Goal: Book appointment/travel/reservation

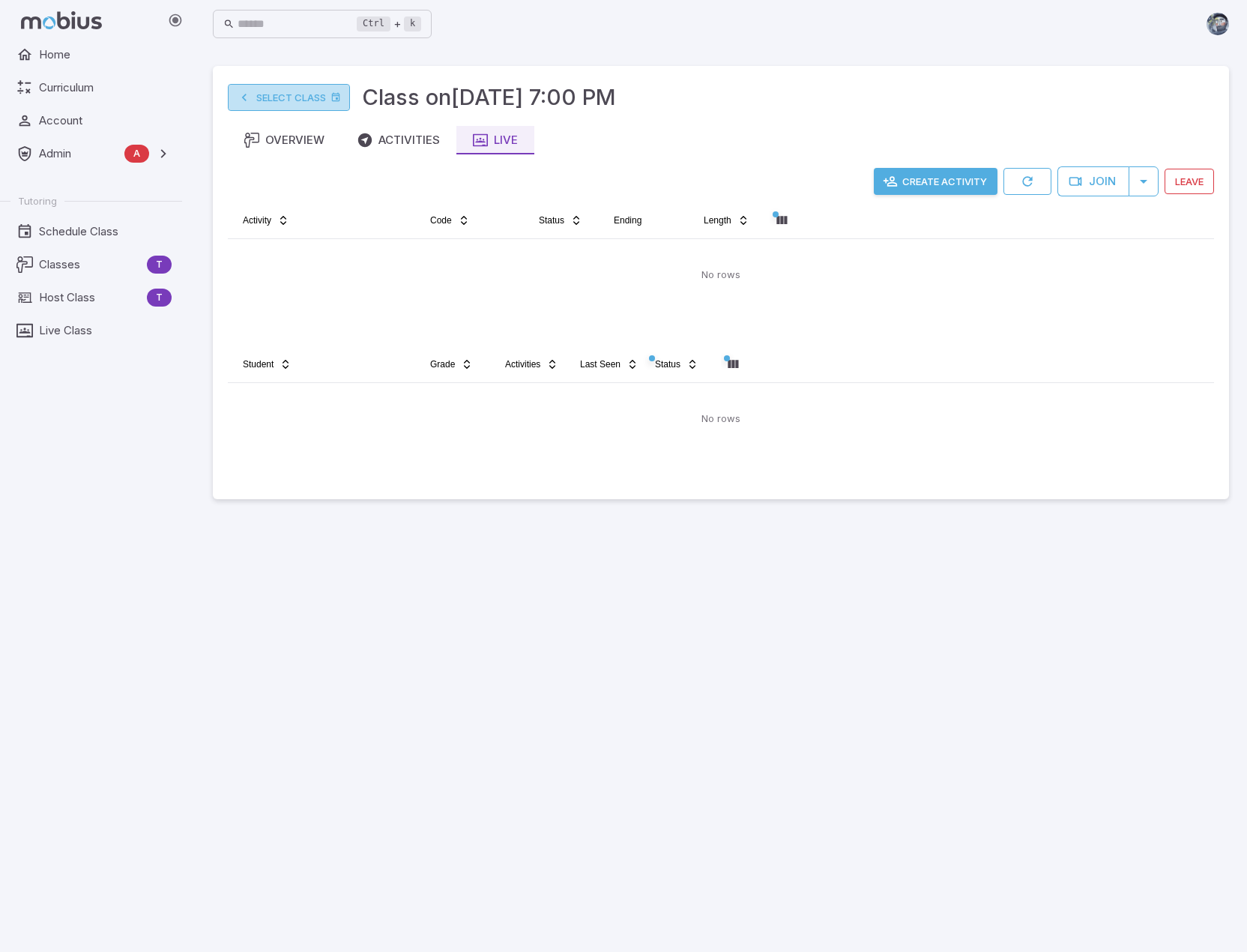
click at [304, 94] on link "Select Class" at bounding box center [289, 98] width 122 height 27
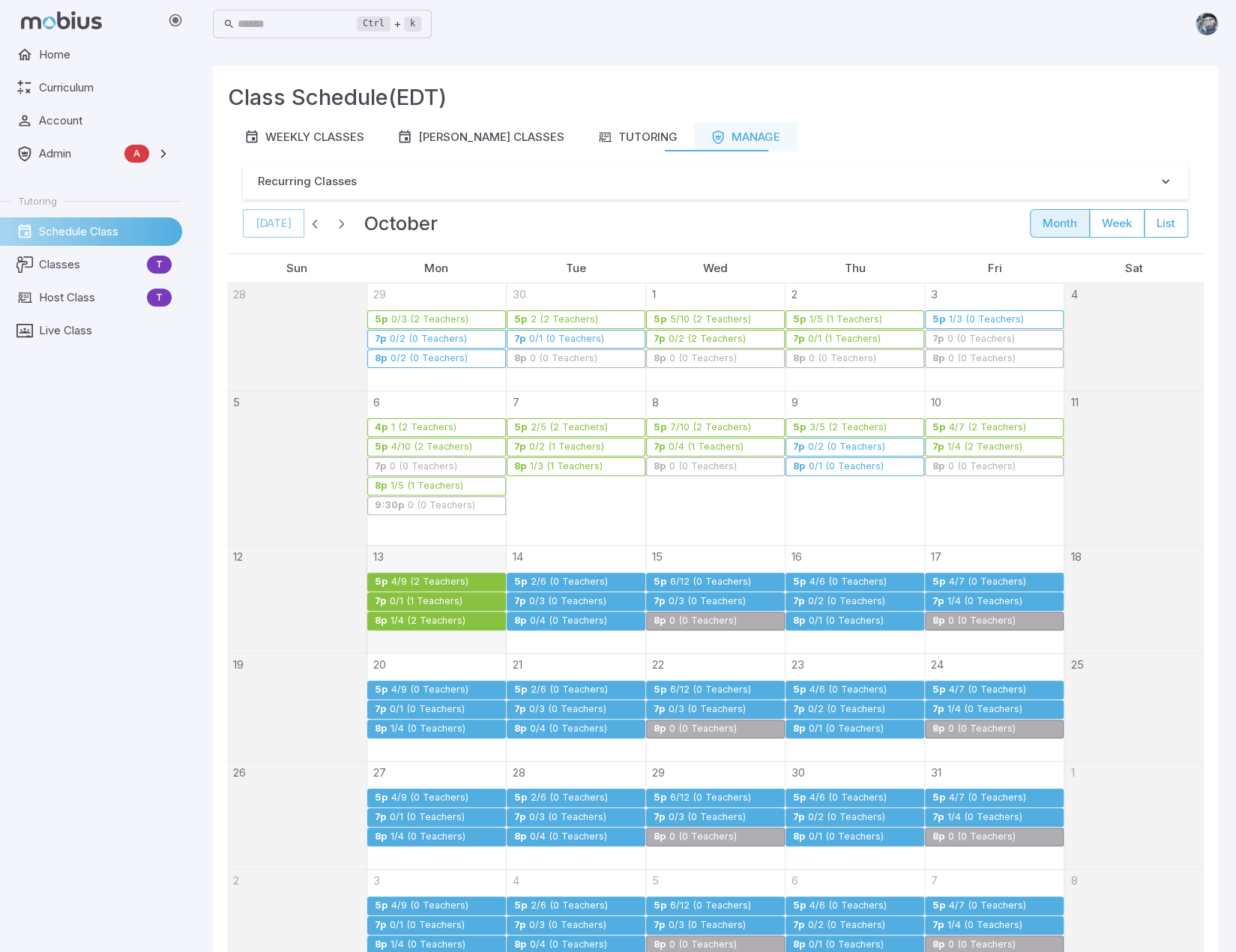
click at [422, 596] on div "0/1 (1 Teachers)" at bounding box center [426, 601] width 74 height 11
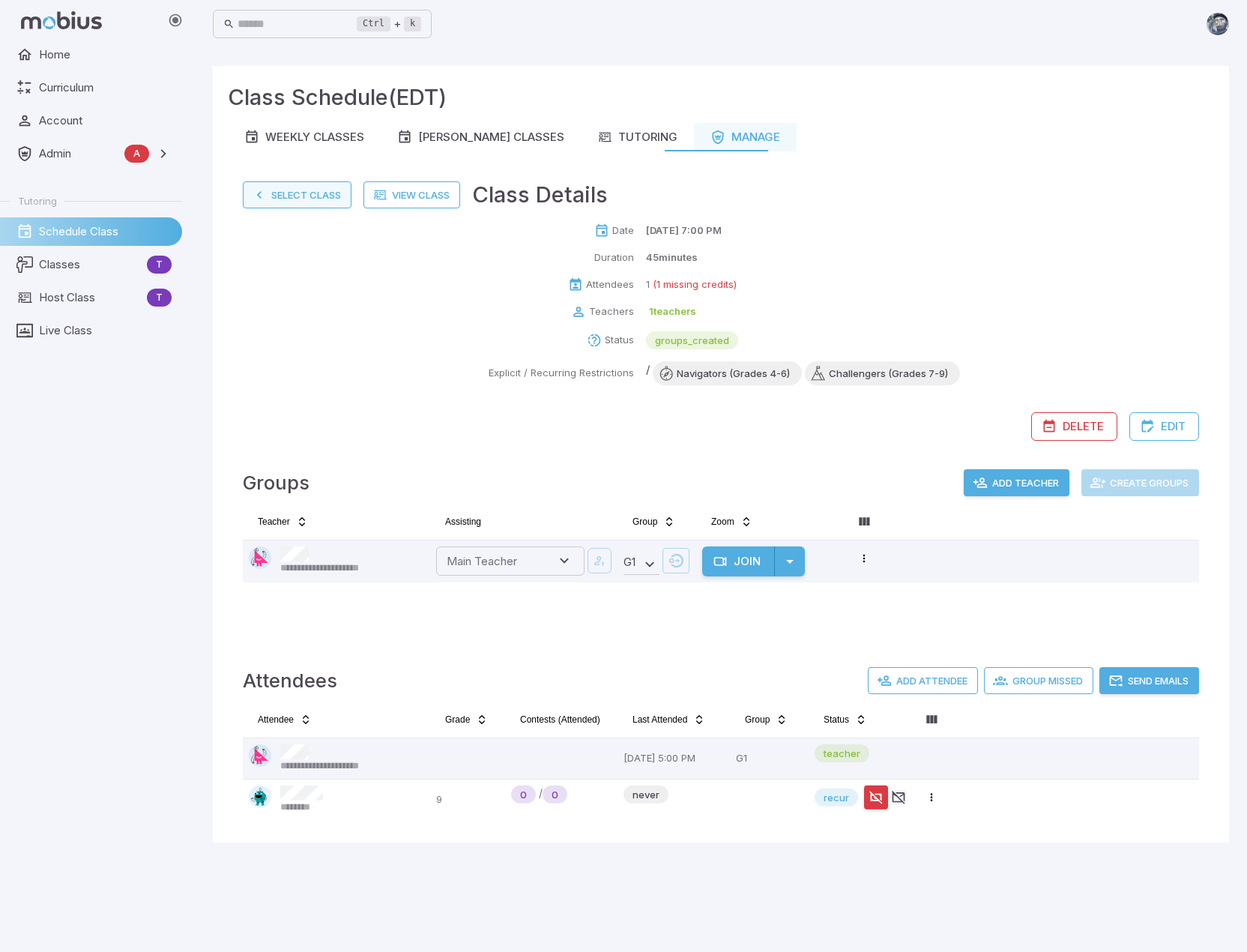
click at [292, 186] on button "Select Class" at bounding box center [296, 195] width 108 height 27
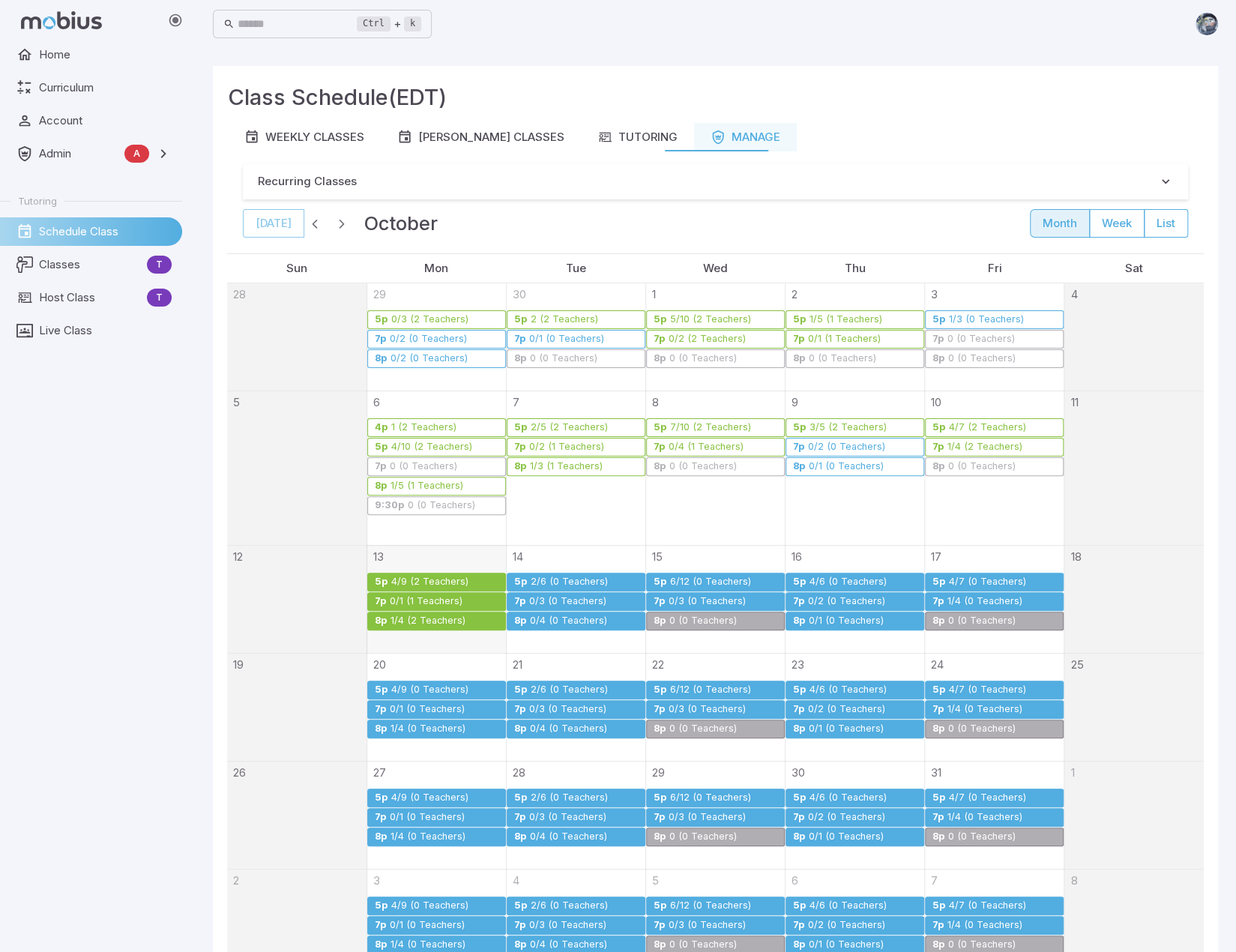
click at [560, 576] on div "2/6 (0 Teachers)" at bounding box center [569, 581] width 79 height 11
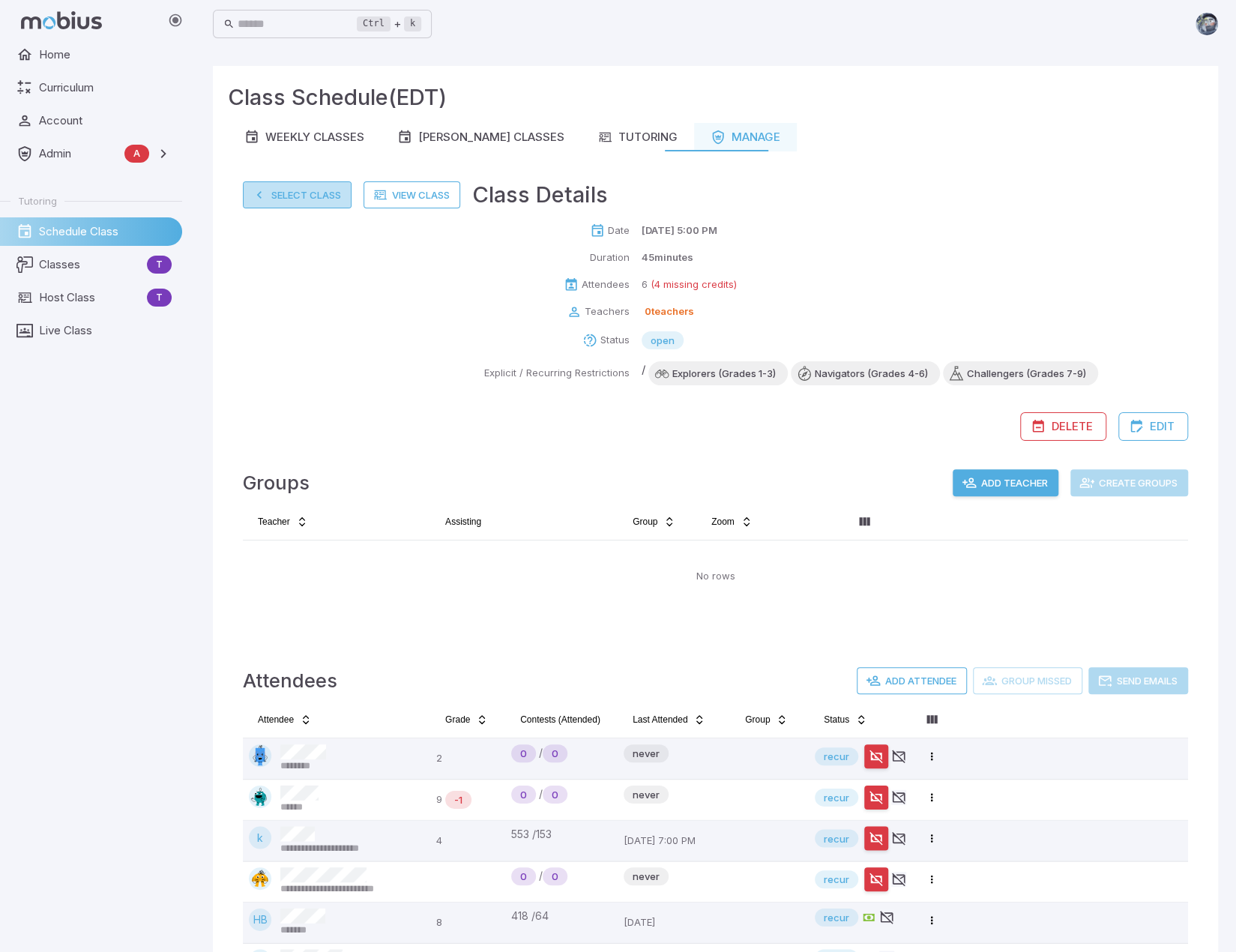
click at [307, 191] on button "Select Class" at bounding box center [296, 195] width 108 height 27
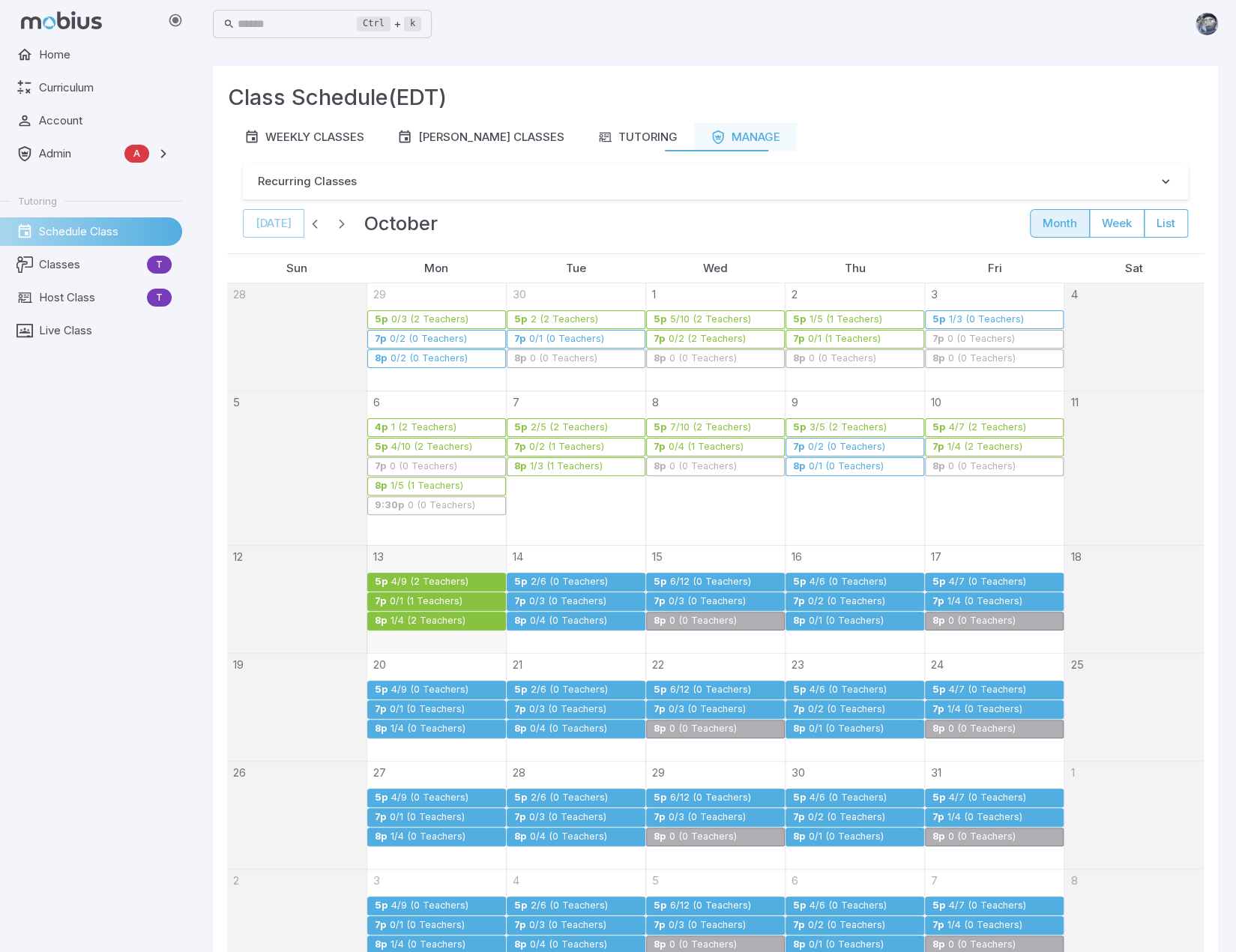
click at [543, 597] on div "0/3 (0 Teachers)" at bounding box center [568, 601] width 79 height 11
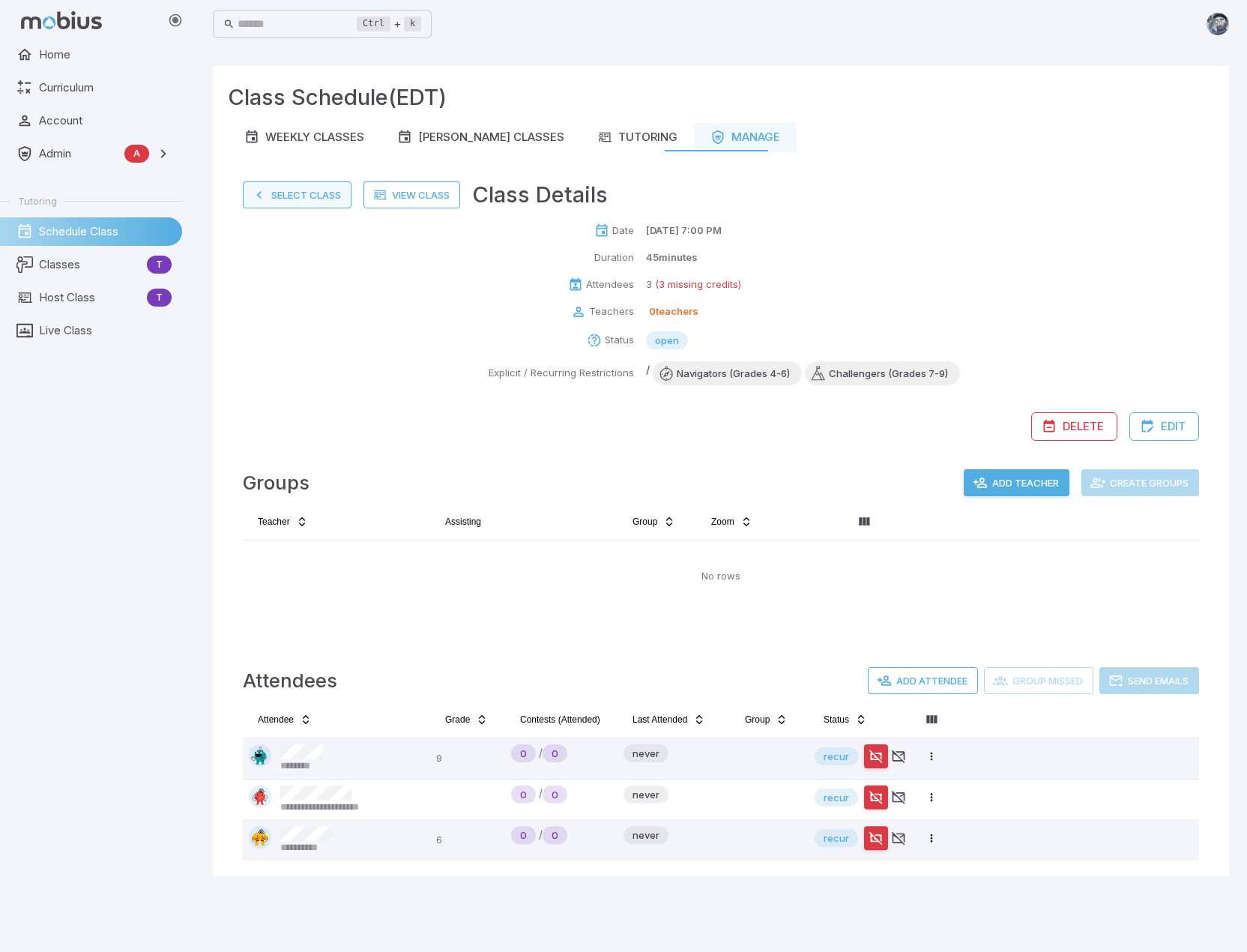
click at [284, 193] on button "Select Class" at bounding box center [296, 195] width 108 height 27
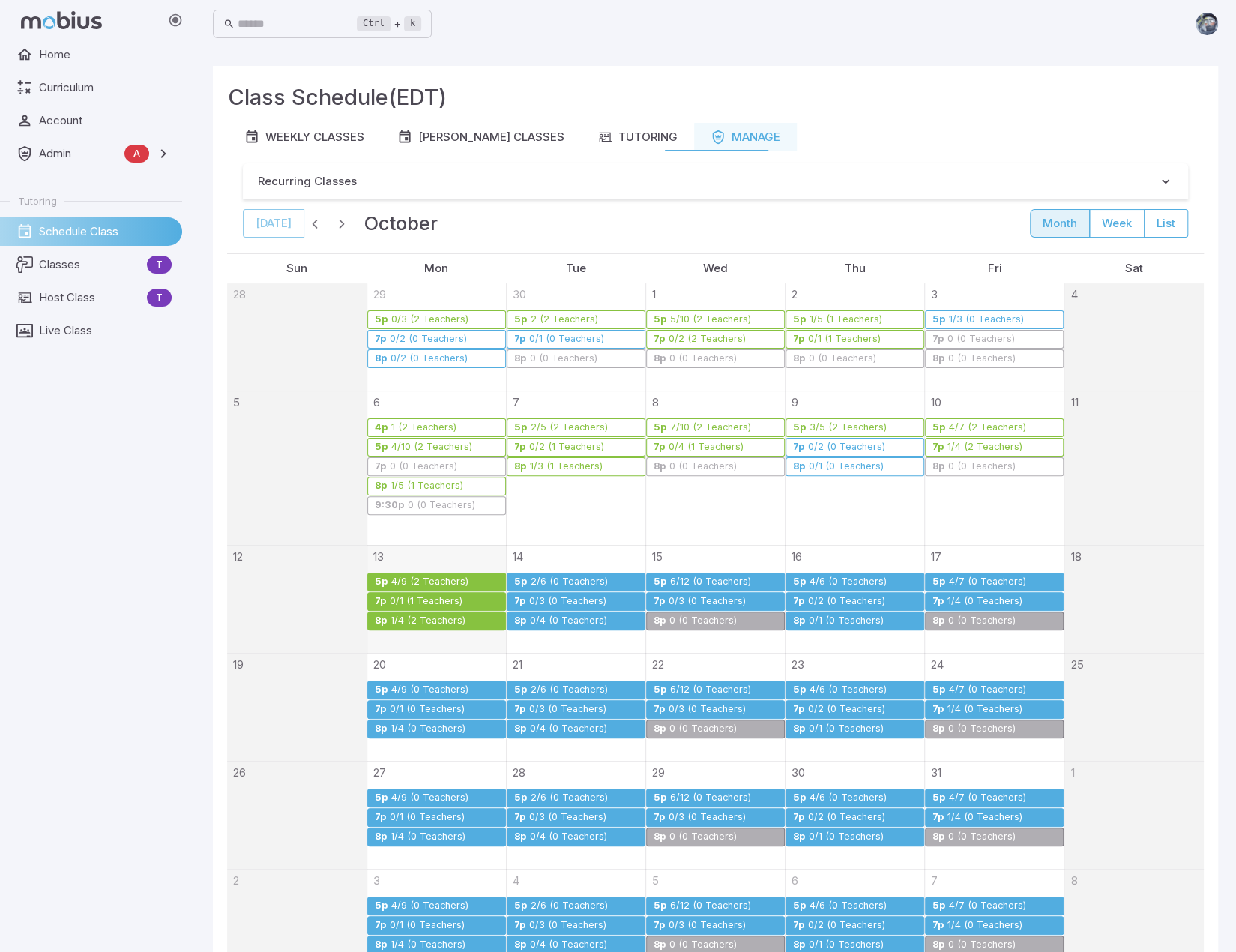
click at [566, 620] on div "0/4 (0 Teachers)" at bounding box center [569, 621] width 79 height 11
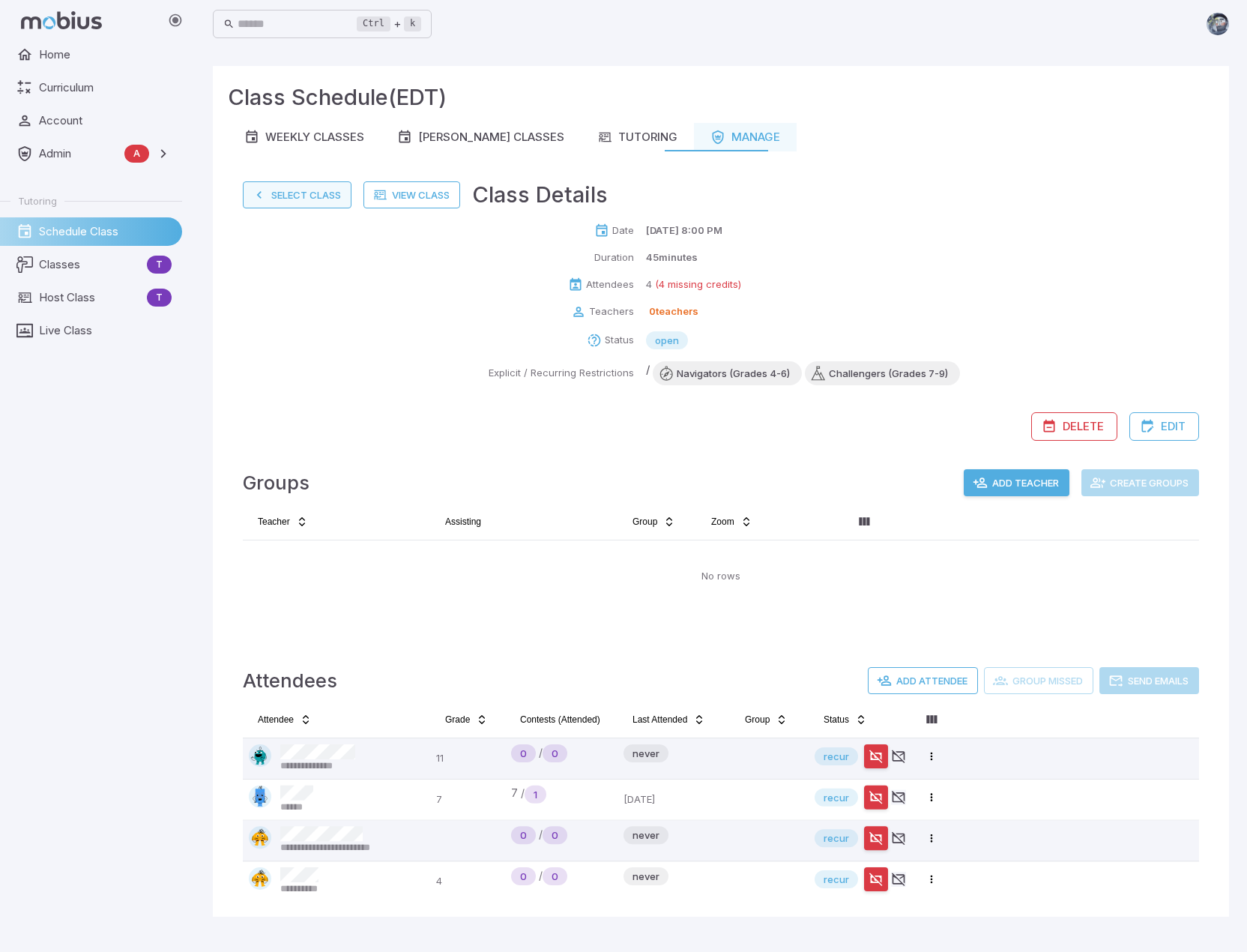
click at [280, 194] on button "Select Class" at bounding box center [296, 195] width 108 height 27
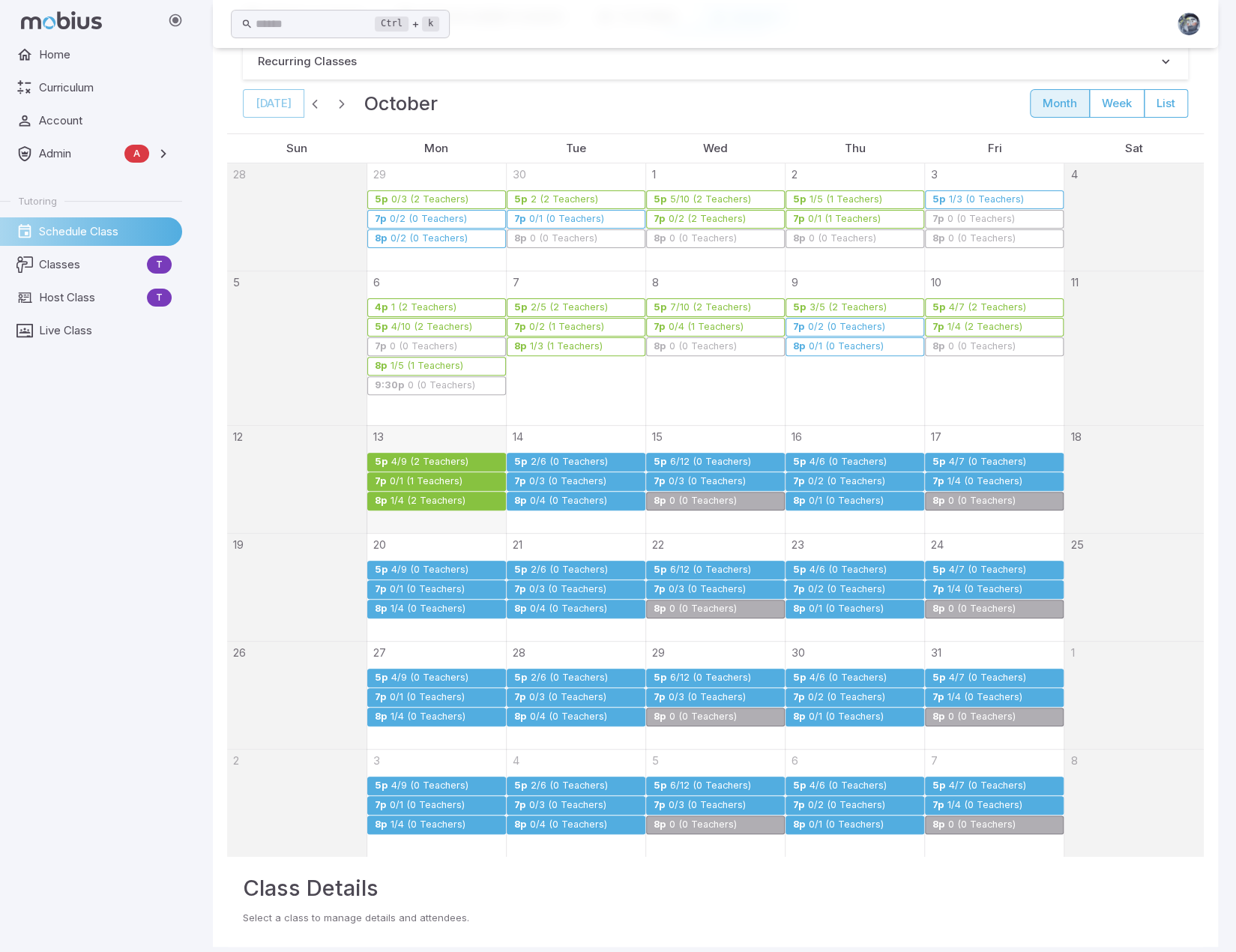
scroll to position [133, 0]
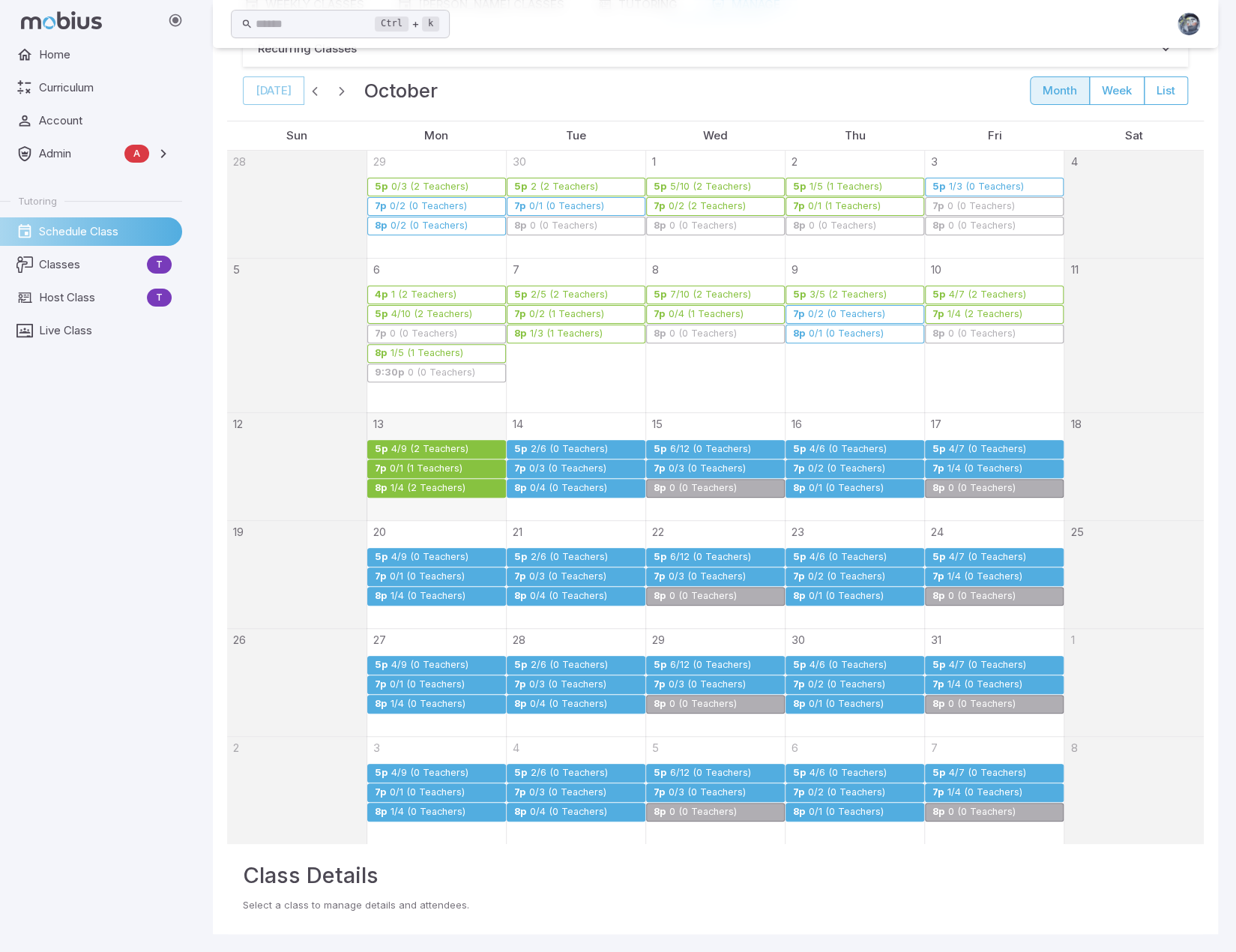
click at [704, 463] on div "0/3 (0 Teachers)" at bounding box center [707, 468] width 79 height 11
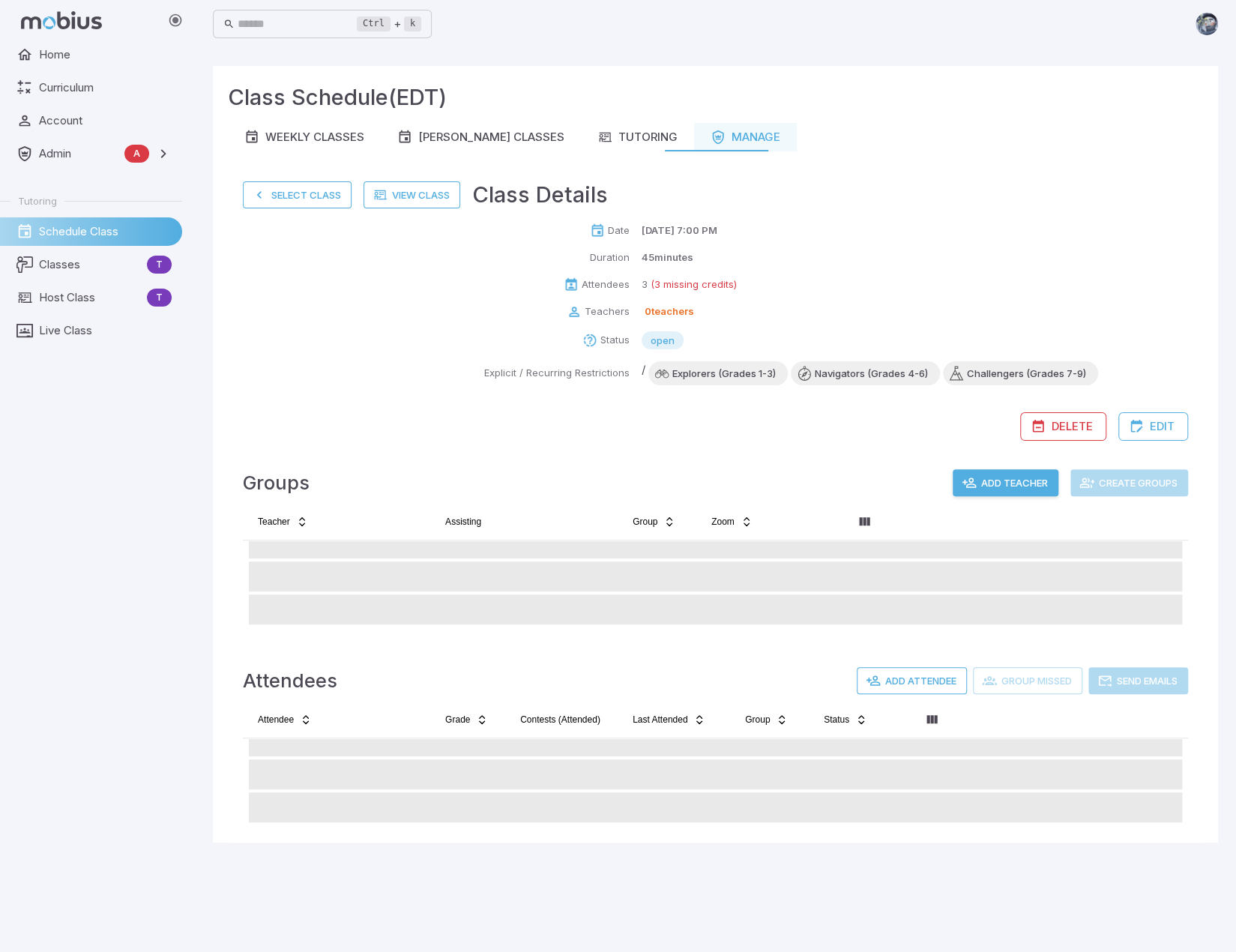
scroll to position [0, 0]
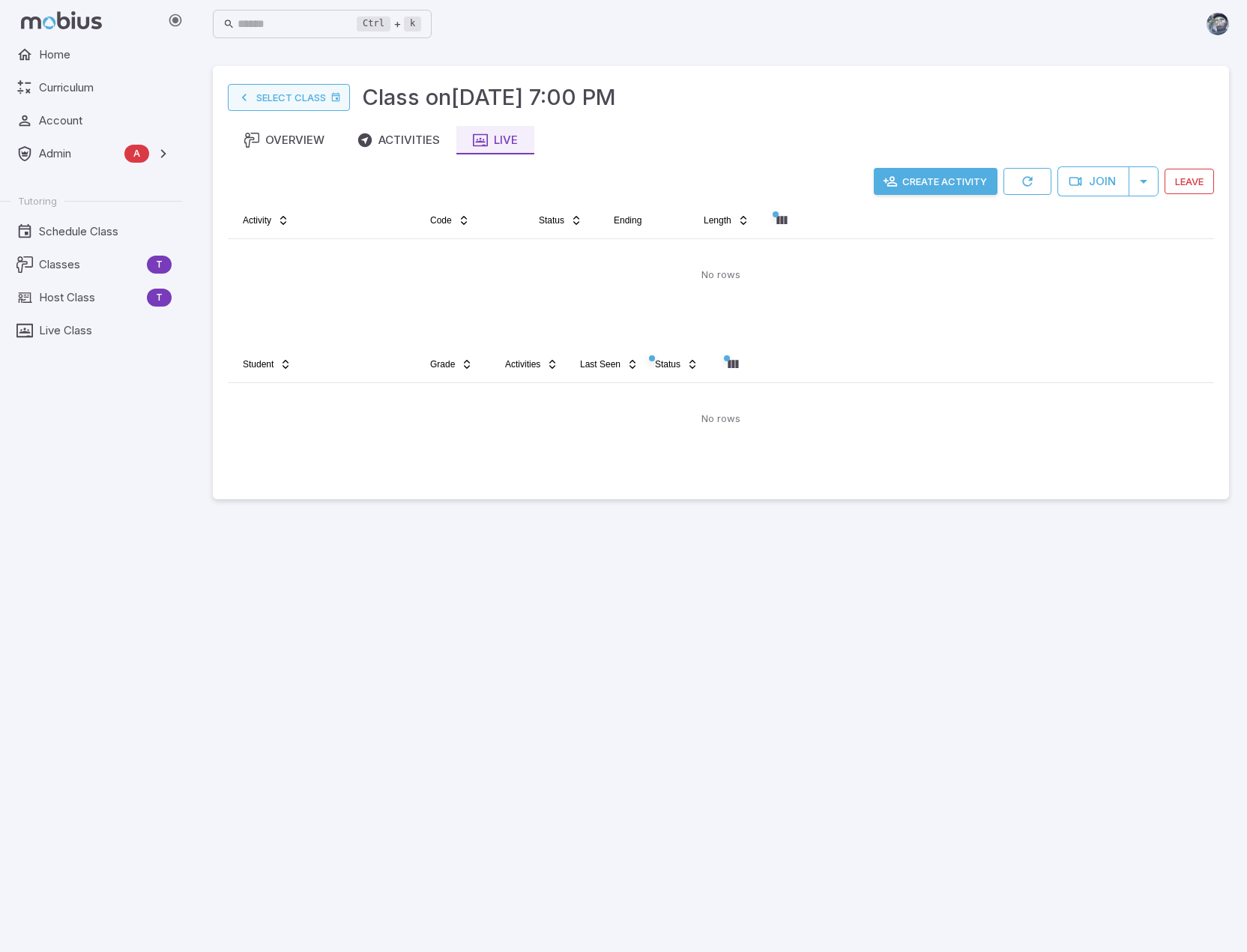
click at [270, 92] on link "Select Class" at bounding box center [289, 98] width 122 height 27
